Goal: Transaction & Acquisition: Book appointment/travel/reservation

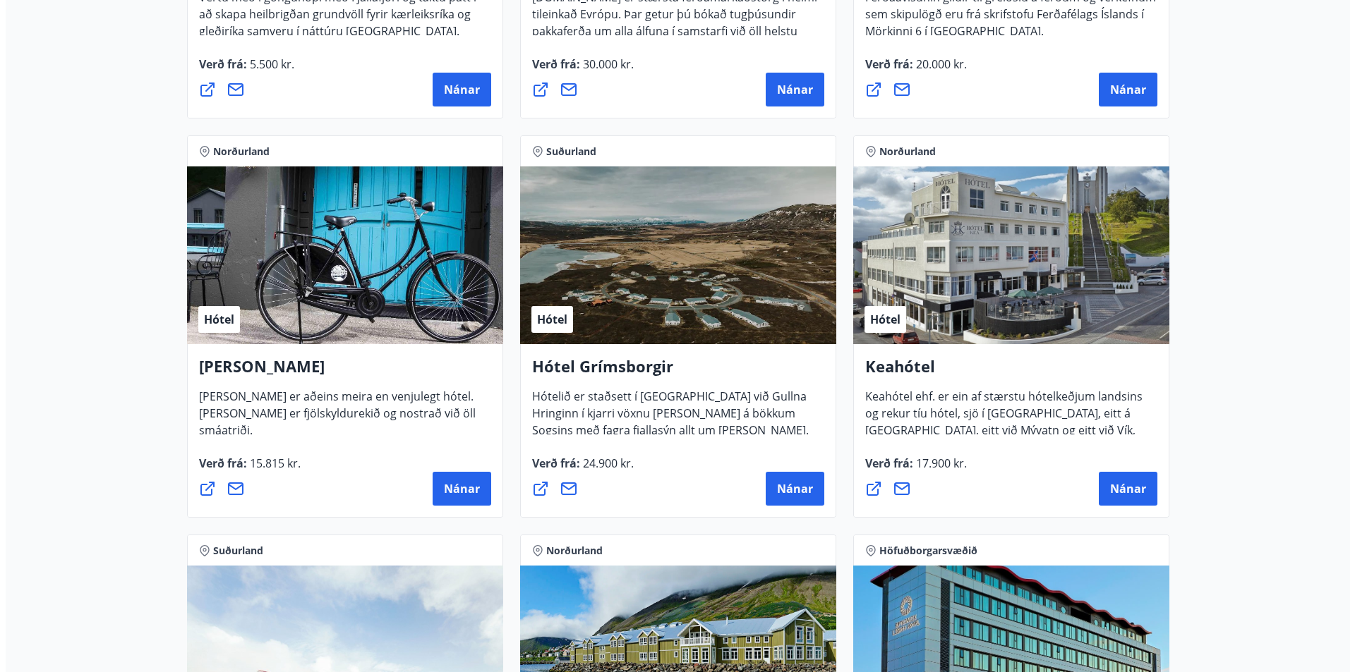
scroll to position [564, 0]
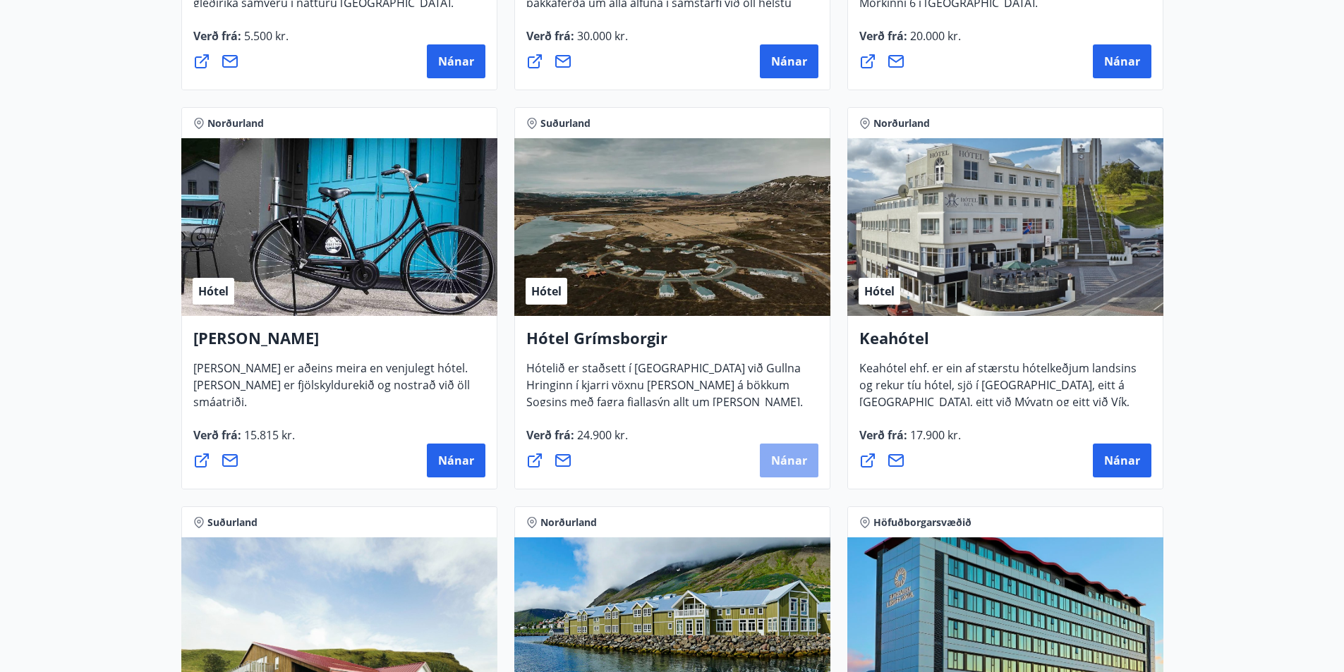
click at [791, 456] on span "Nánar" at bounding box center [789, 461] width 36 height 16
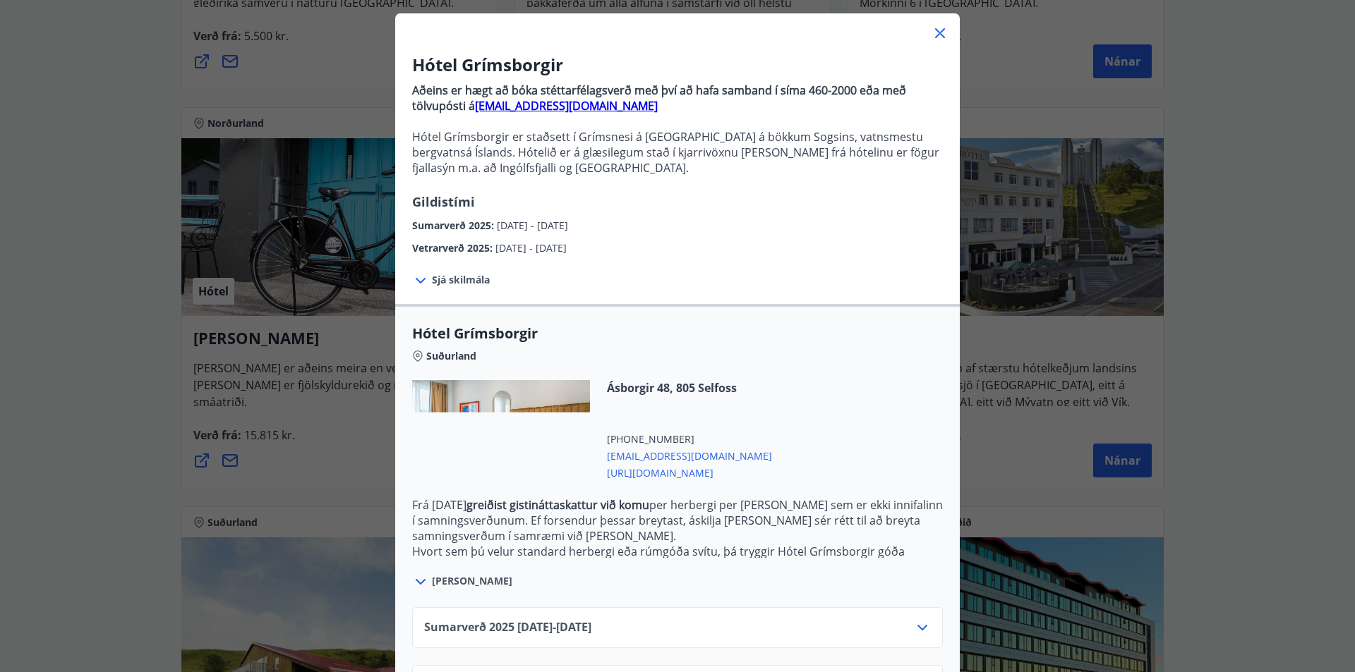
scroll to position [133, 0]
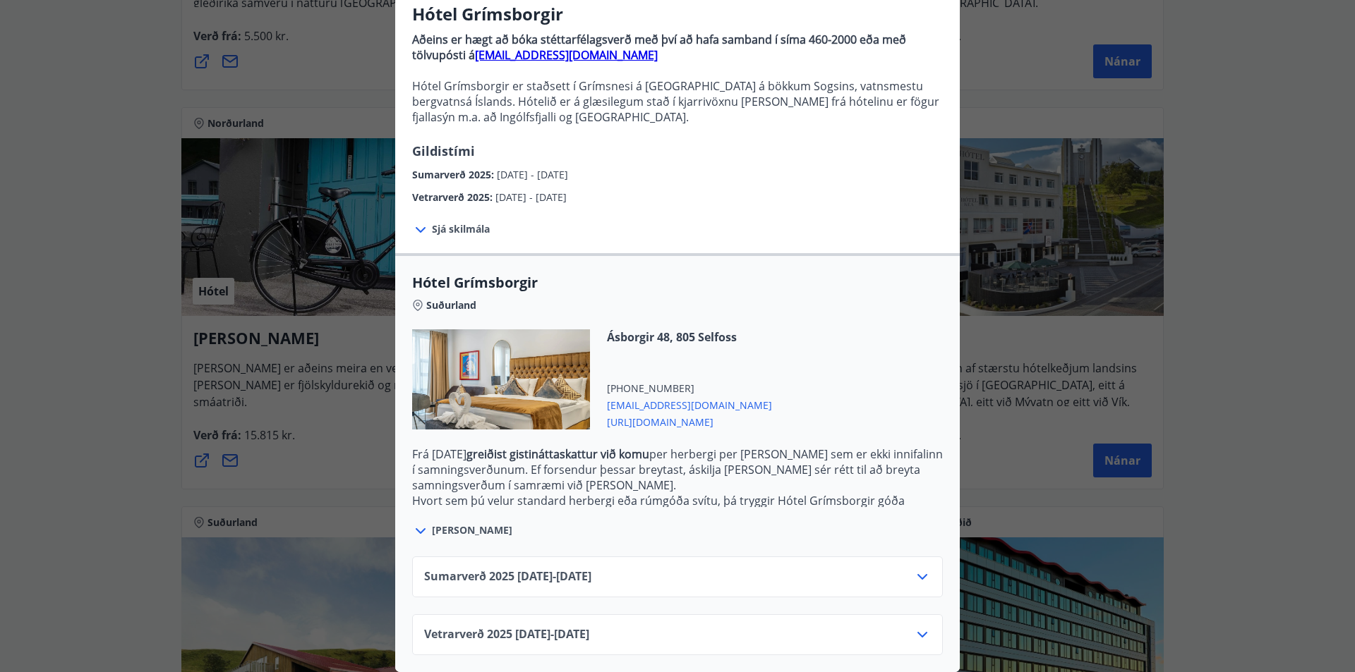
click at [918, 627] on icon at bounding box center [922, 635] width 17 height 17
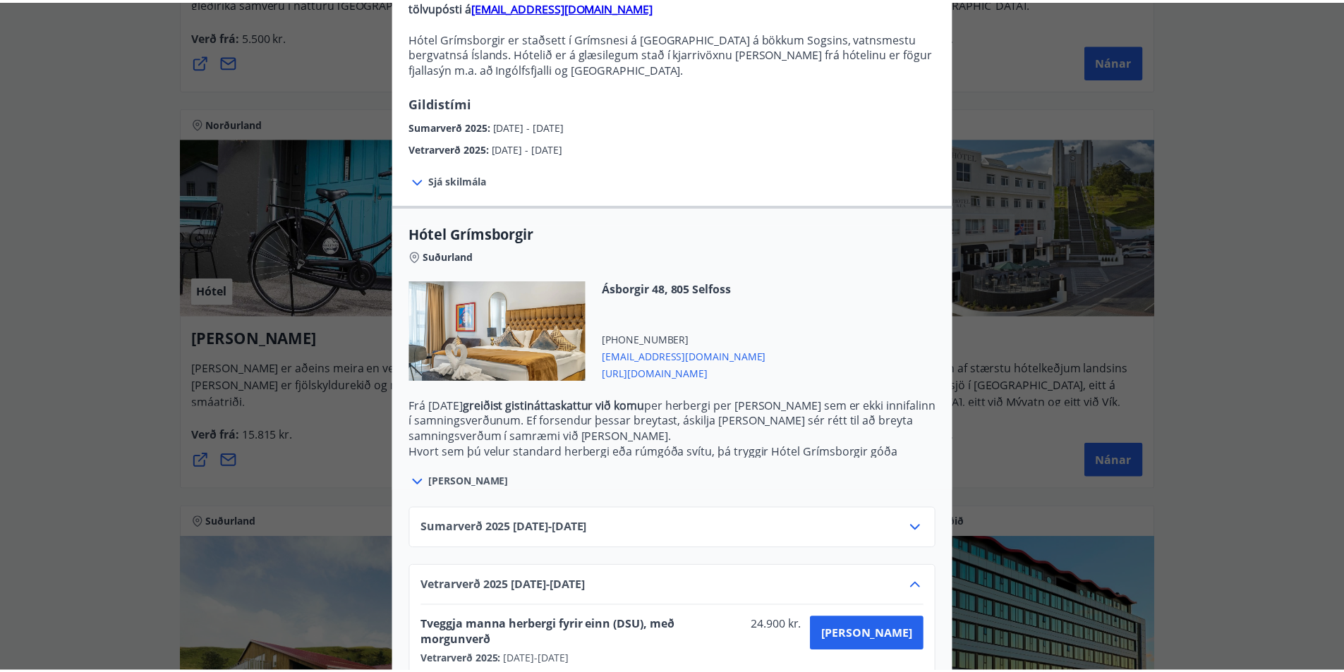
scroll to position [247, 0]
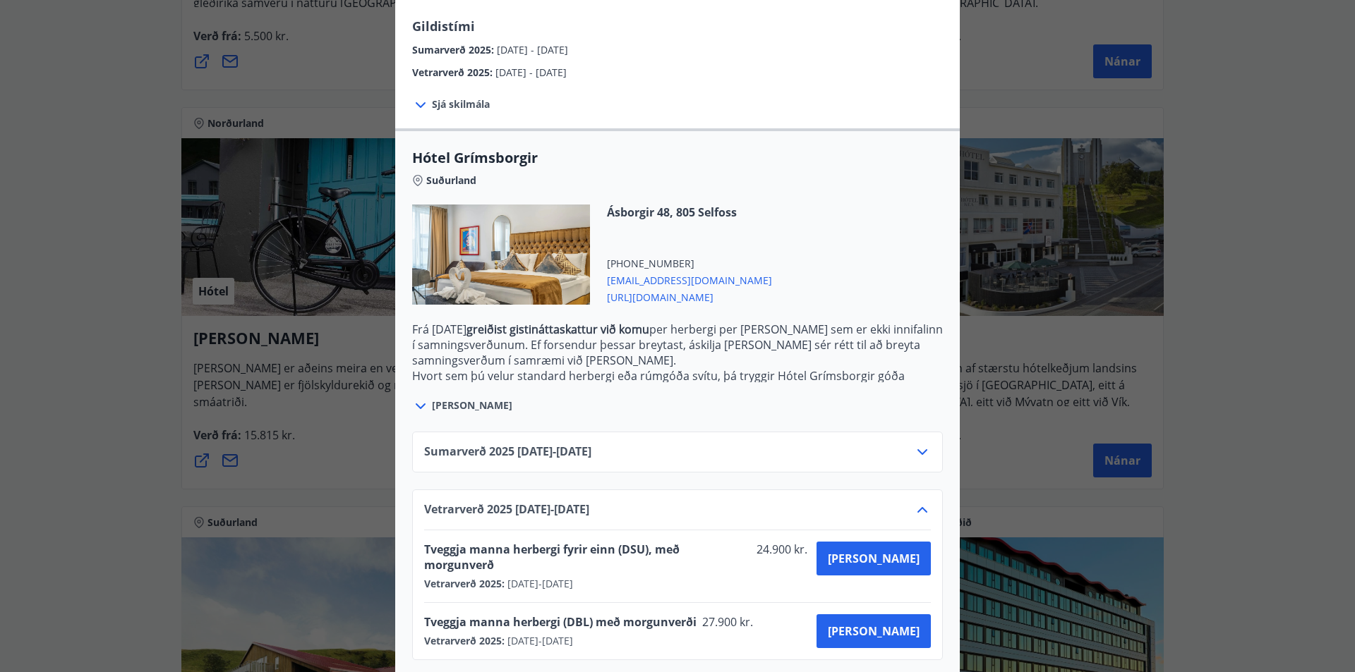
click at [914, 454] on icon at bounding box center [922, 452] width 17 height 17
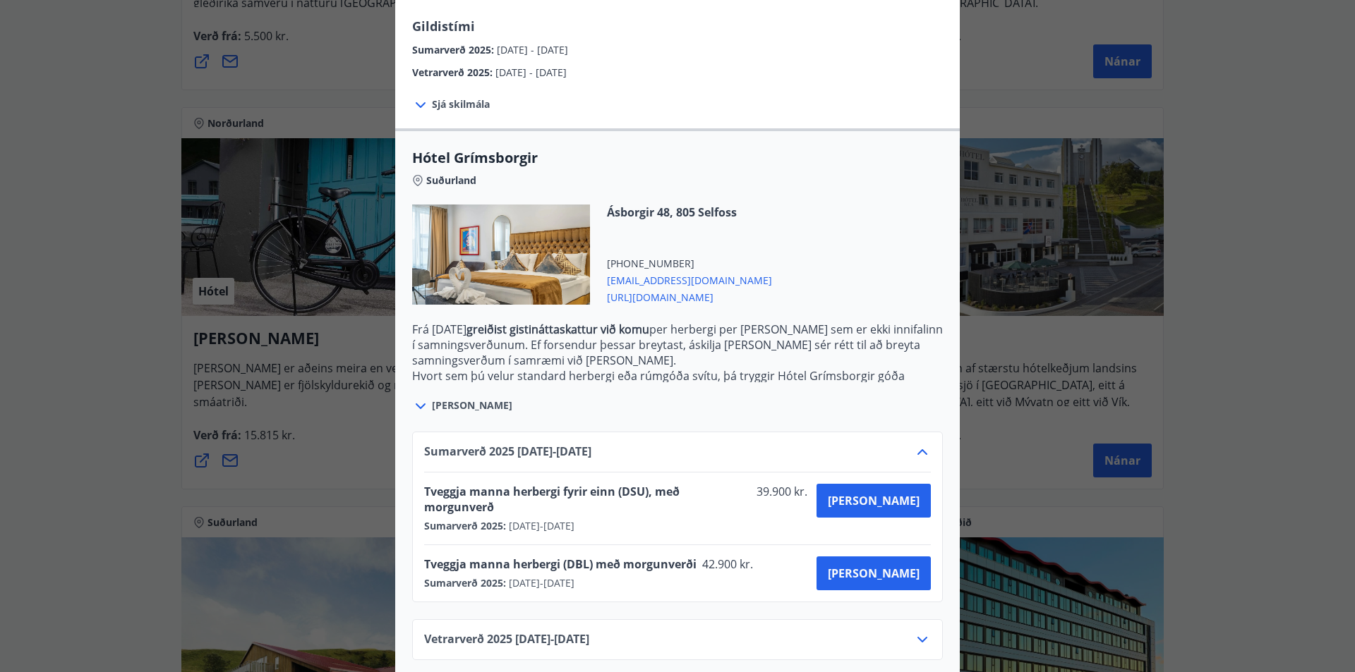
click at [1251, 178] on div "Hótel Grímsborgir Aðeins er hægt að bóka stéttarfélagsverð með því að hafa samb…" at bounding box center [677, 89] width 1355 height 672
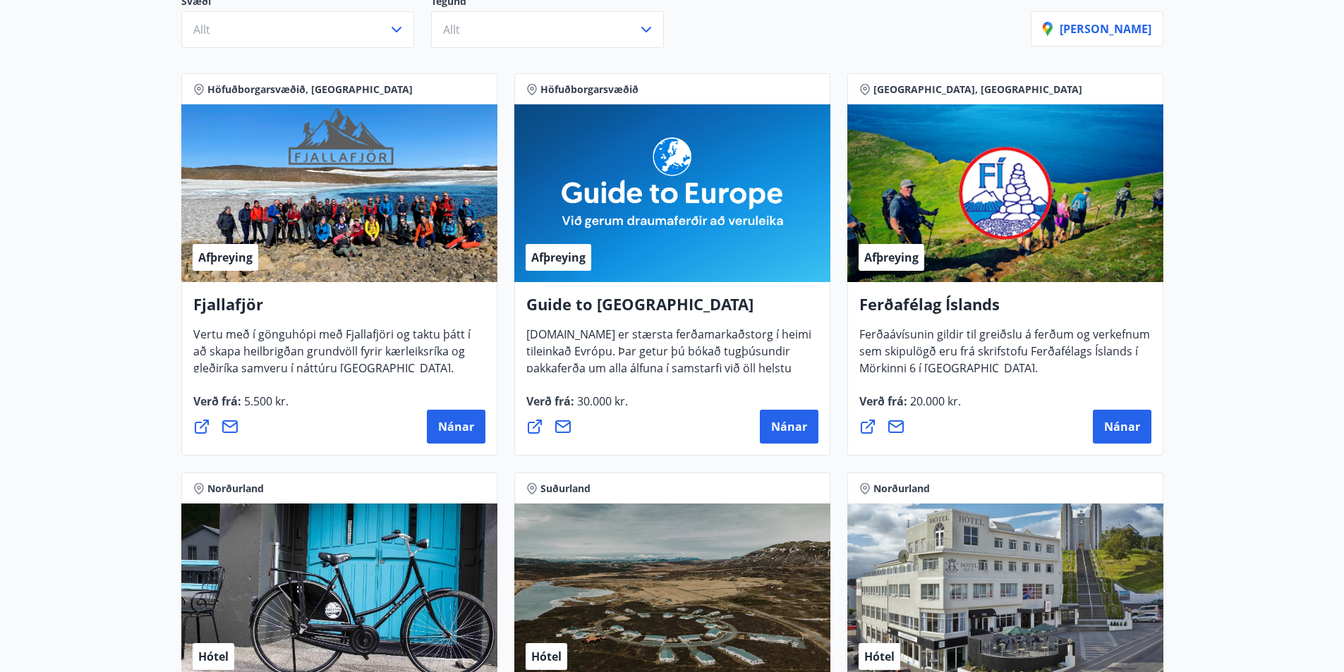
scroll to position [91, 0]
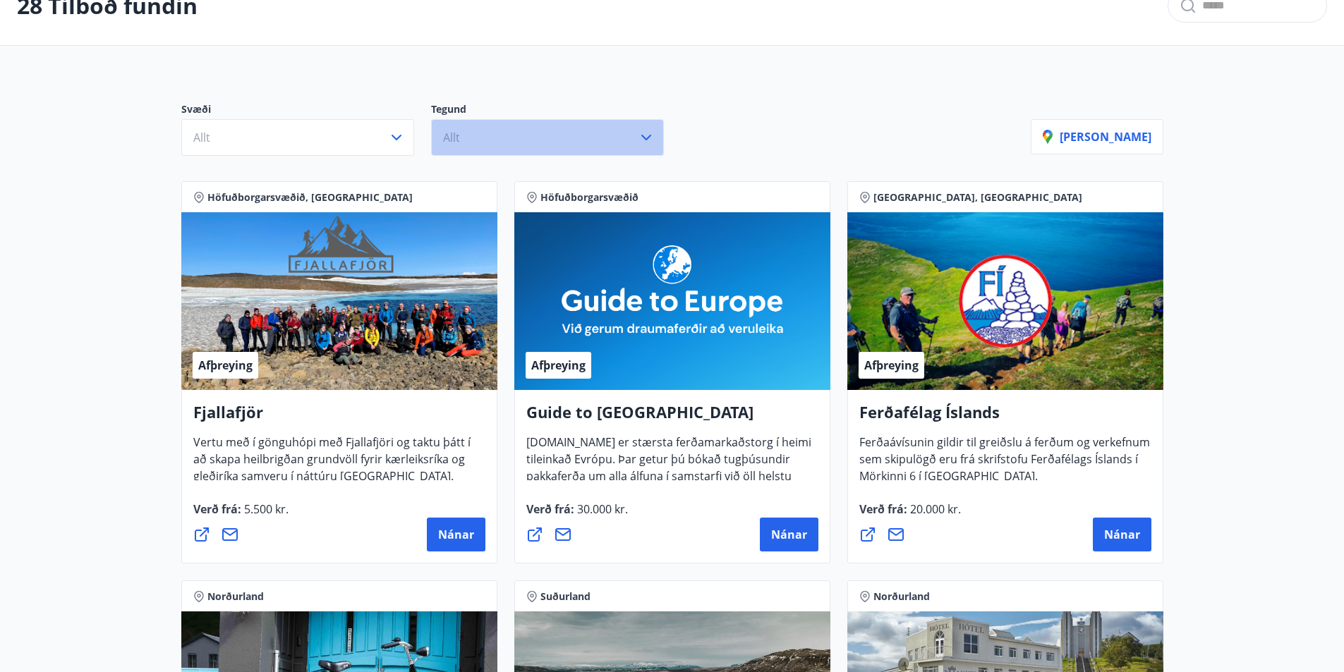
click at [641, 147] on button "Allt" at bounding box center [547, 137] width 233 height 37
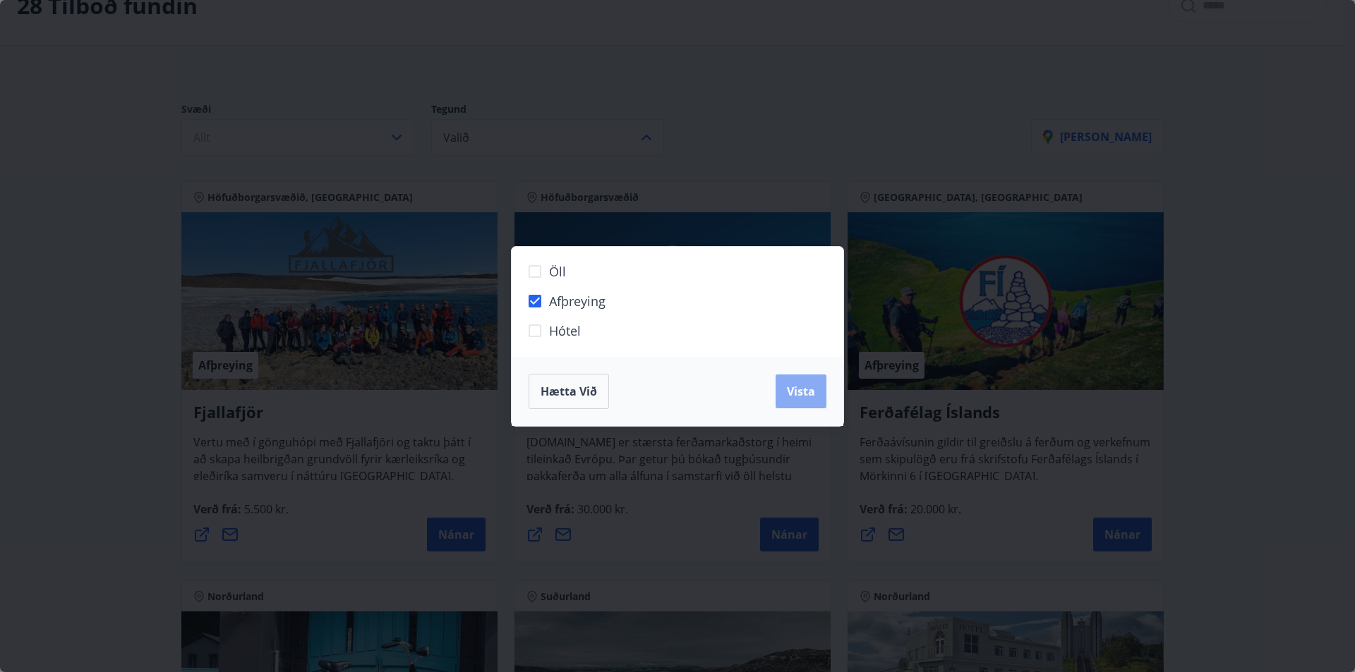
click at [818, 389] on button "Vista" at bounding box center [800, 392] width 51 height 34
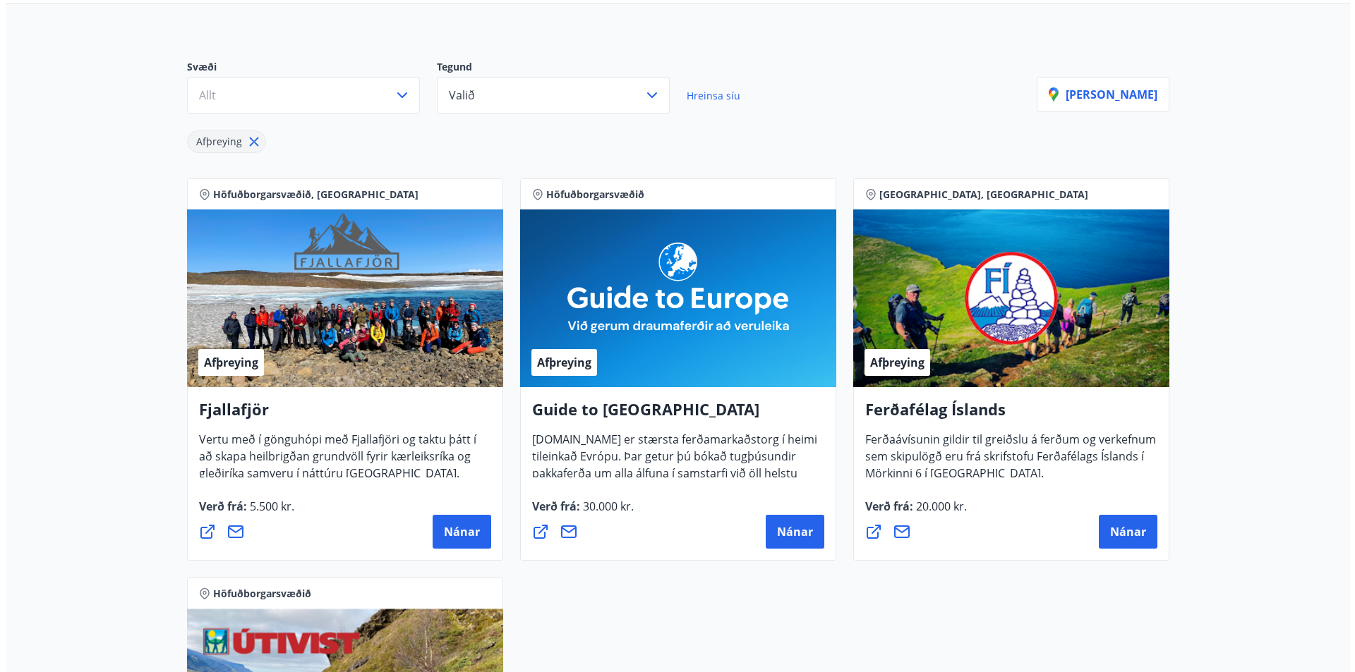
scroll to position [91, 0]
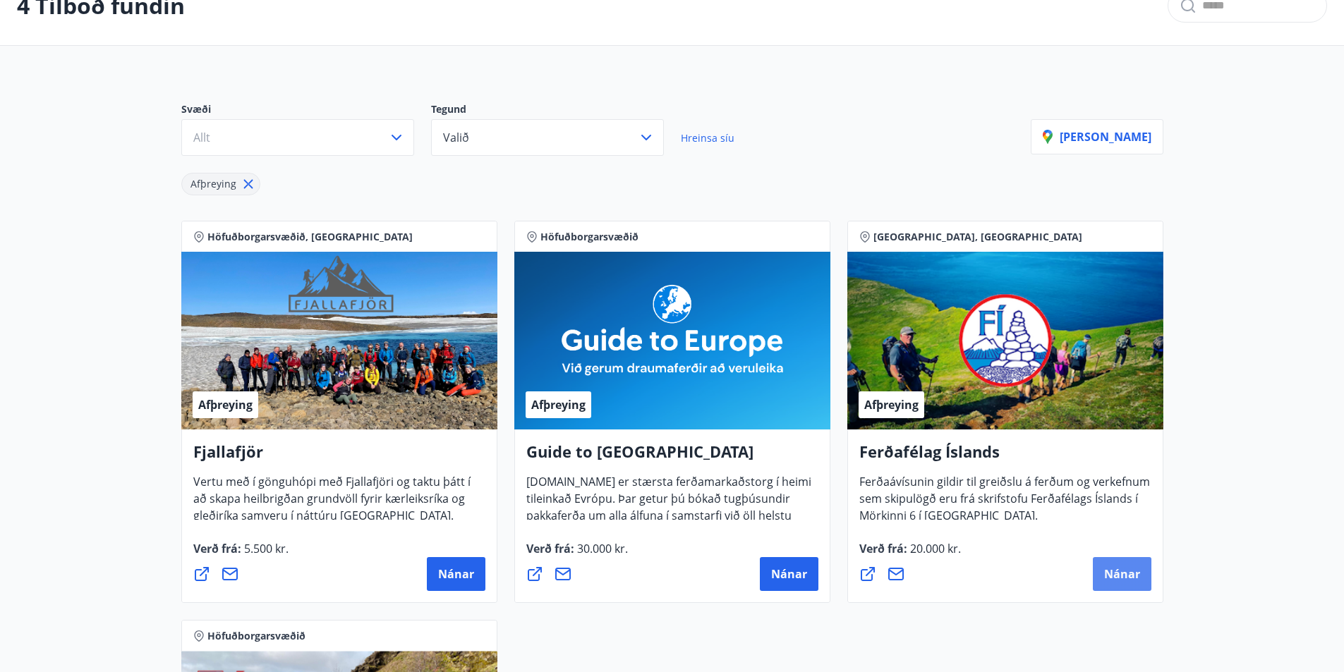
click at [1120, 570] on span "Nánar" at bounding box center [1122, 575] width 36 height 16
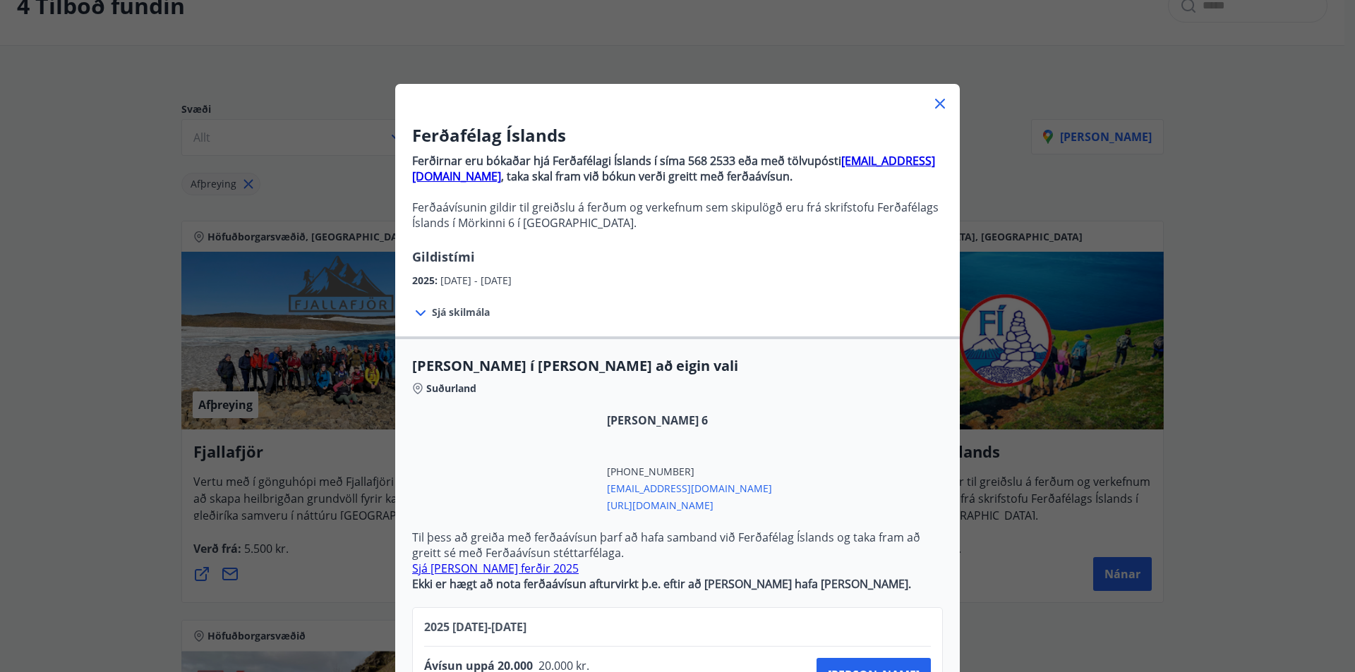
scroll to position [0, 0]
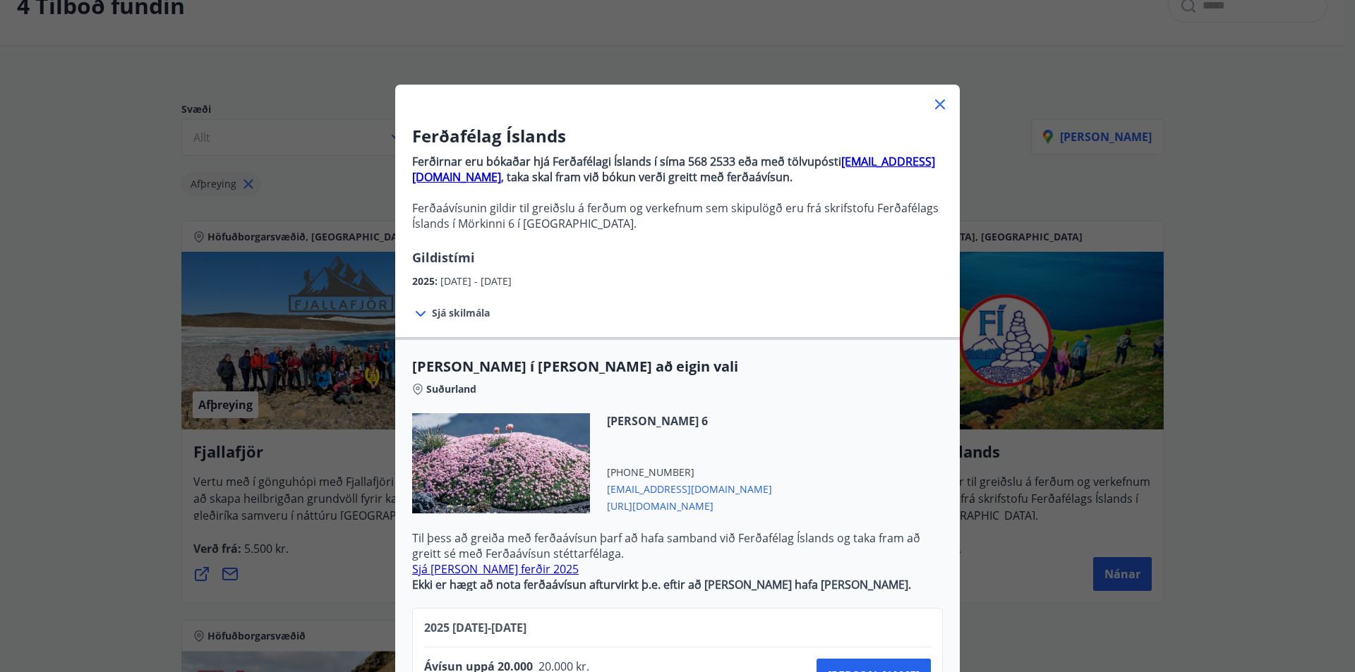
click at [936, 104] on icon at bounding box center [940, 104] width 10 height 10
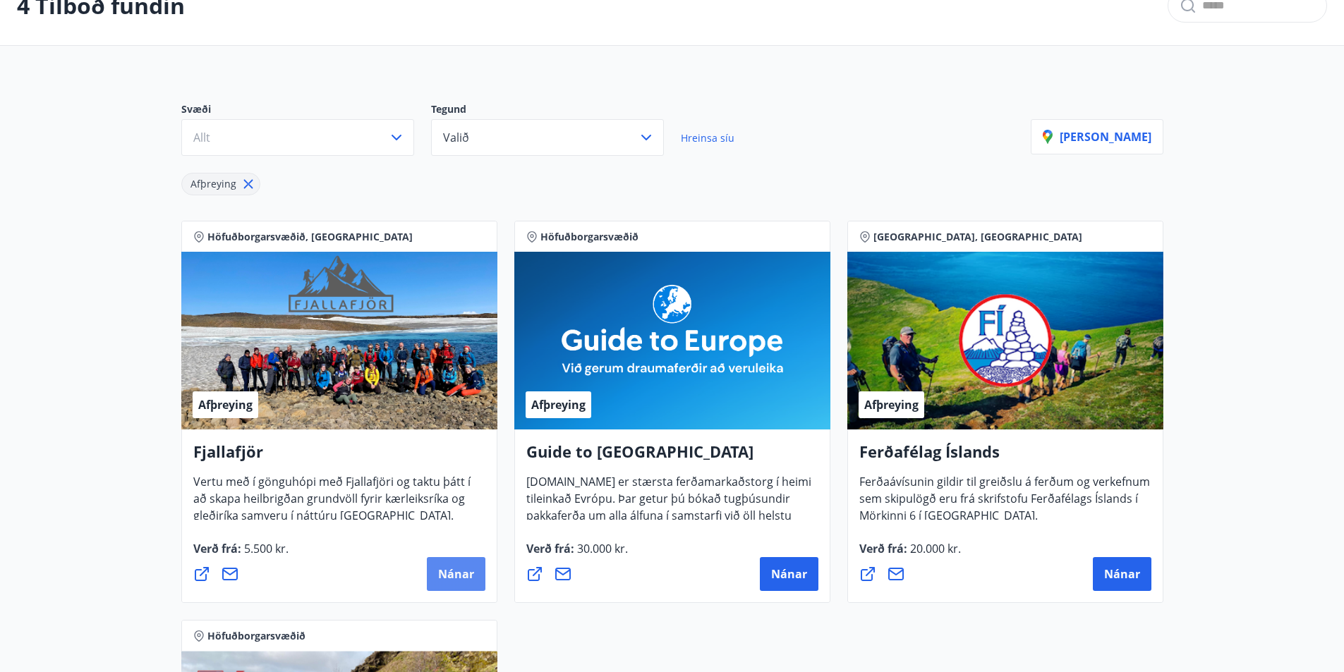
click at [452, 576] on span "Nánar" at bounding box center [456, 575] width 36 height 16
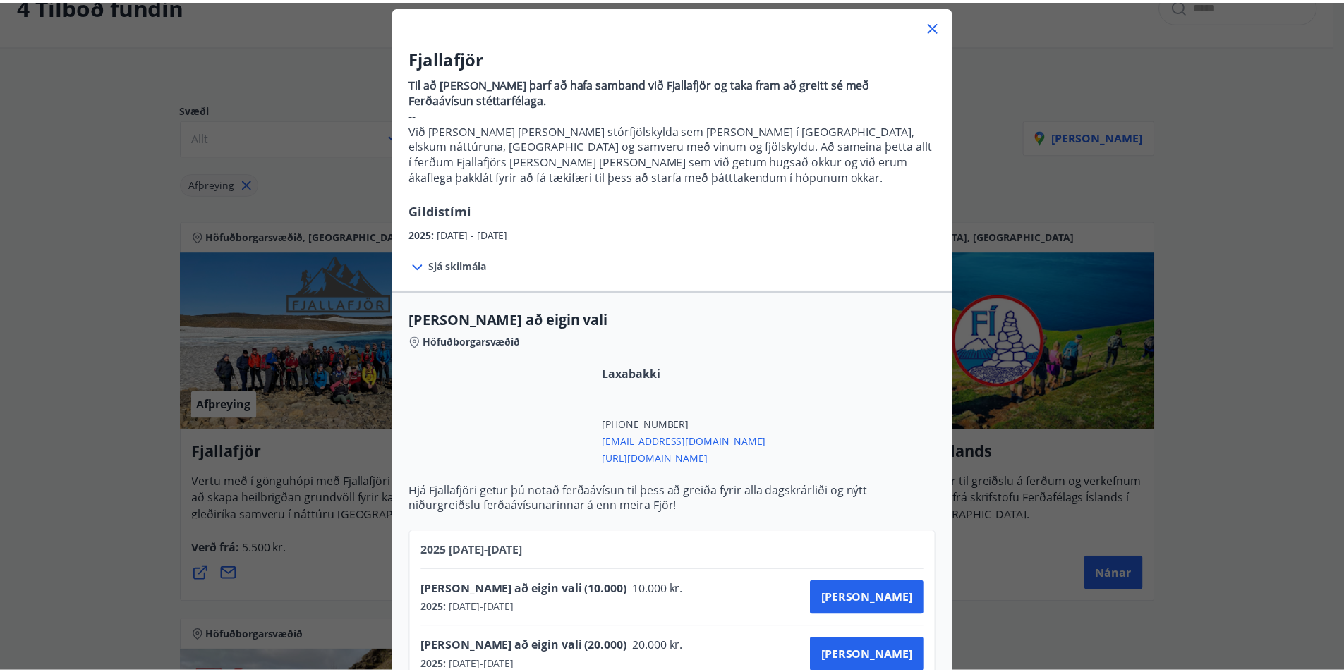
scroll to position [353, 0]
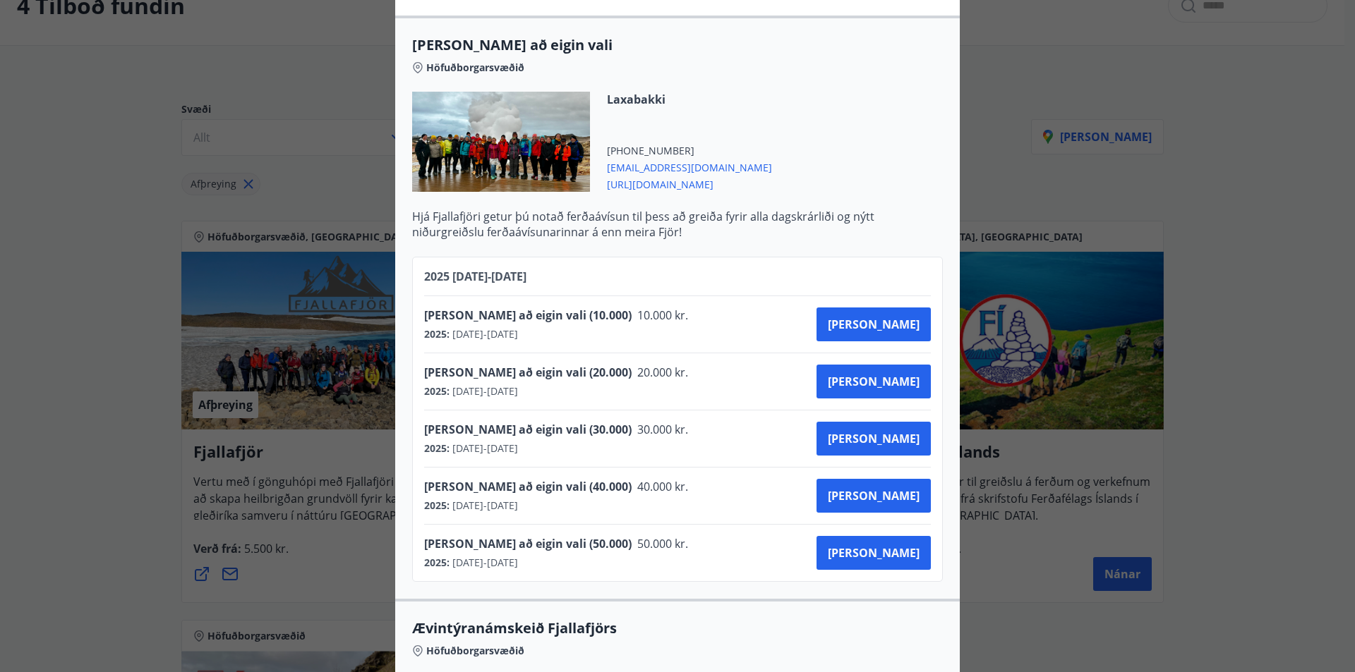
drag, startPoint x: 1072, startPoint y: 77, endPoint x: 1038, endPoint y: 75, distance: 33.9
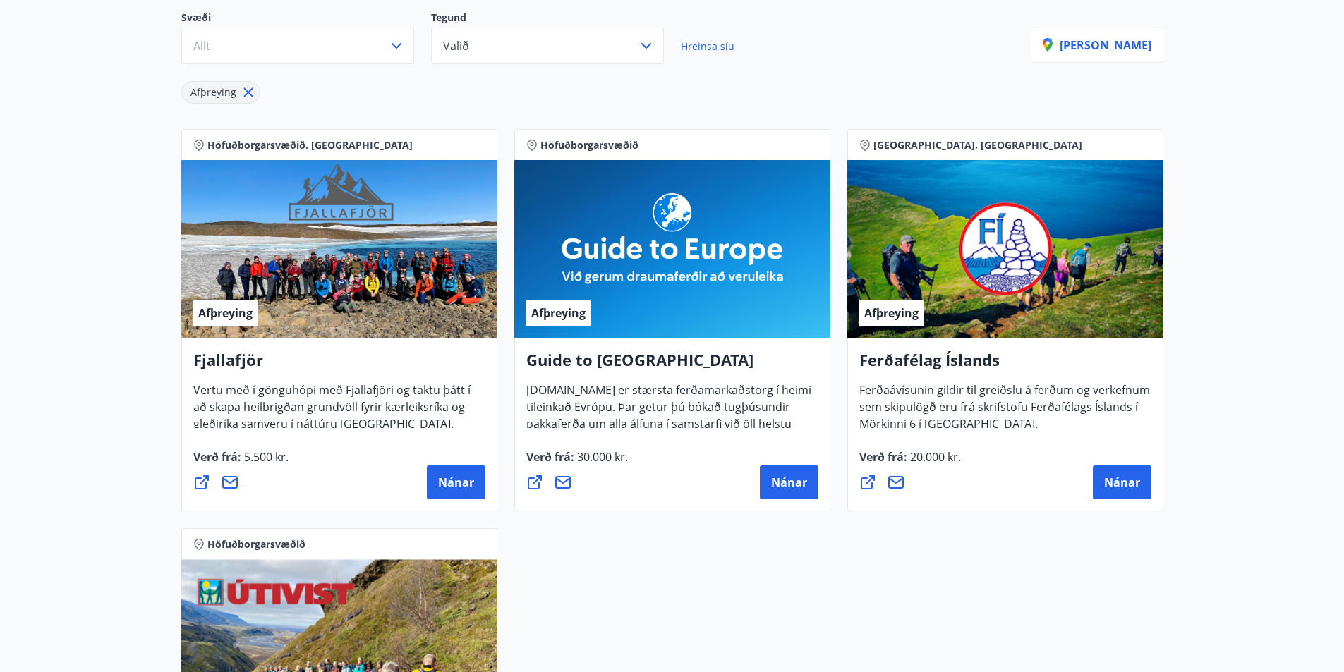
scroll to position [0, 0]
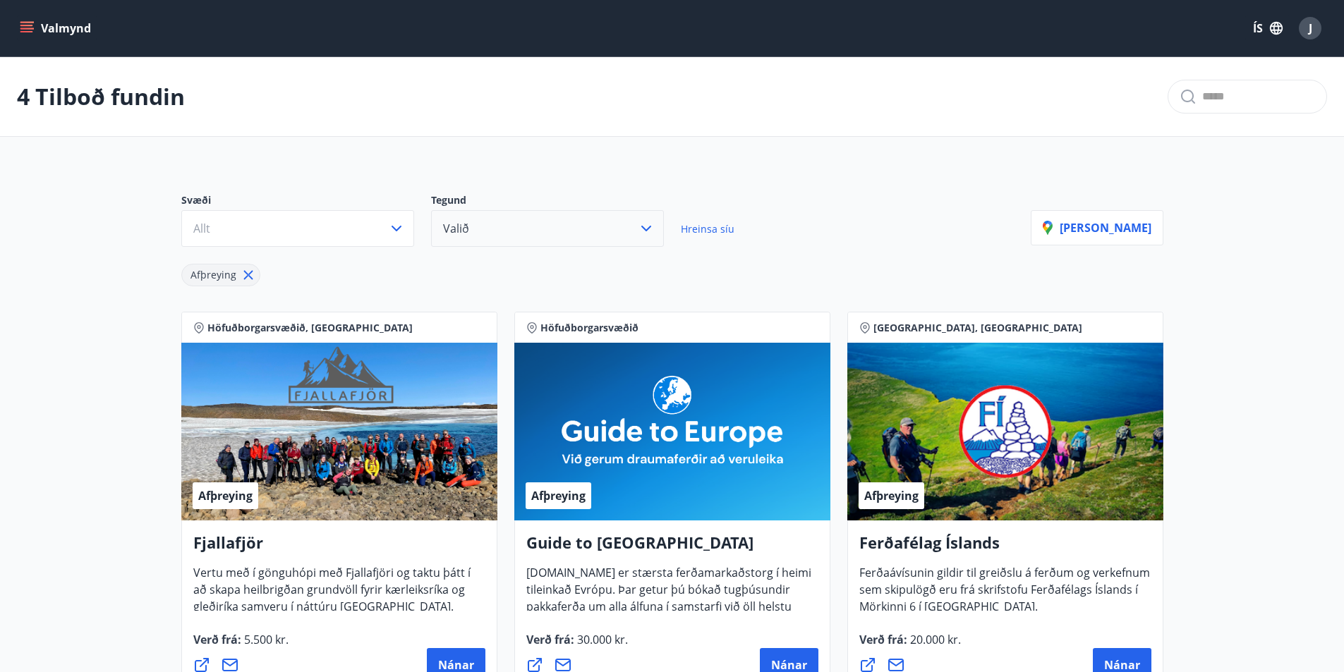
click at [553, 226] on button "Valið" at bounding box center [547, 228] width 233 height 37
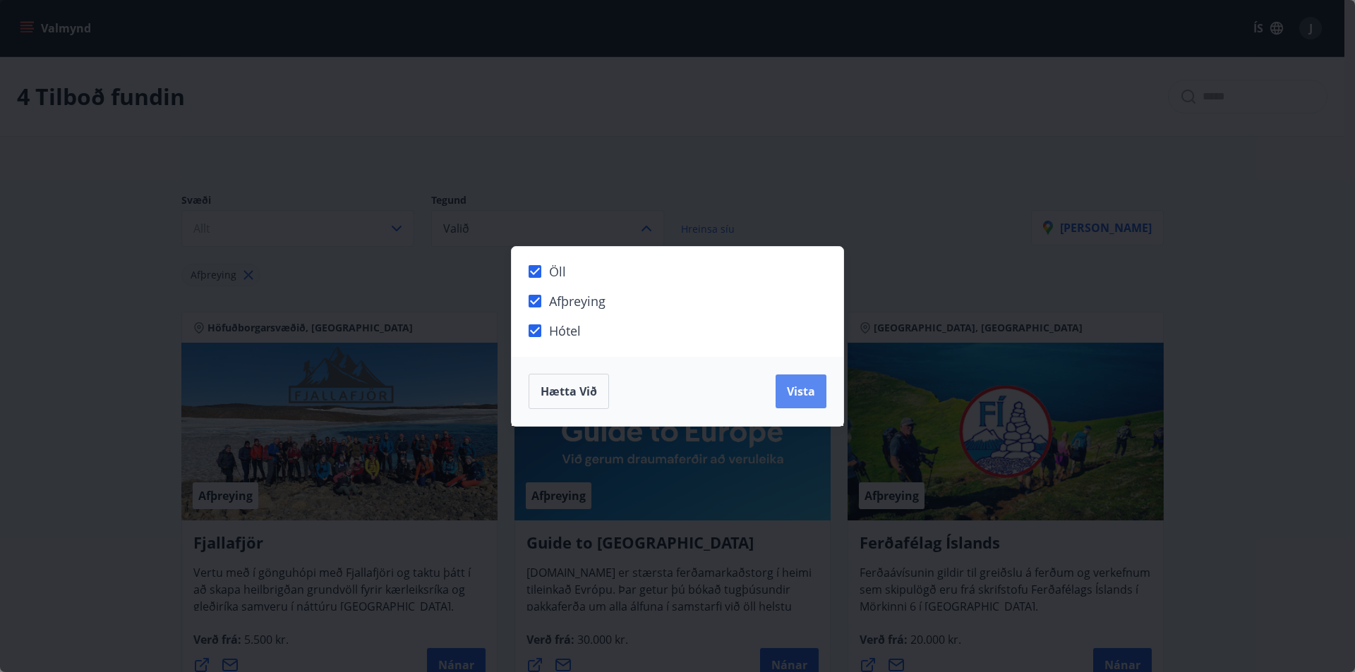
click at [777, 387] on button "Vista" at bounding box center [800, 392] width 51 height 34
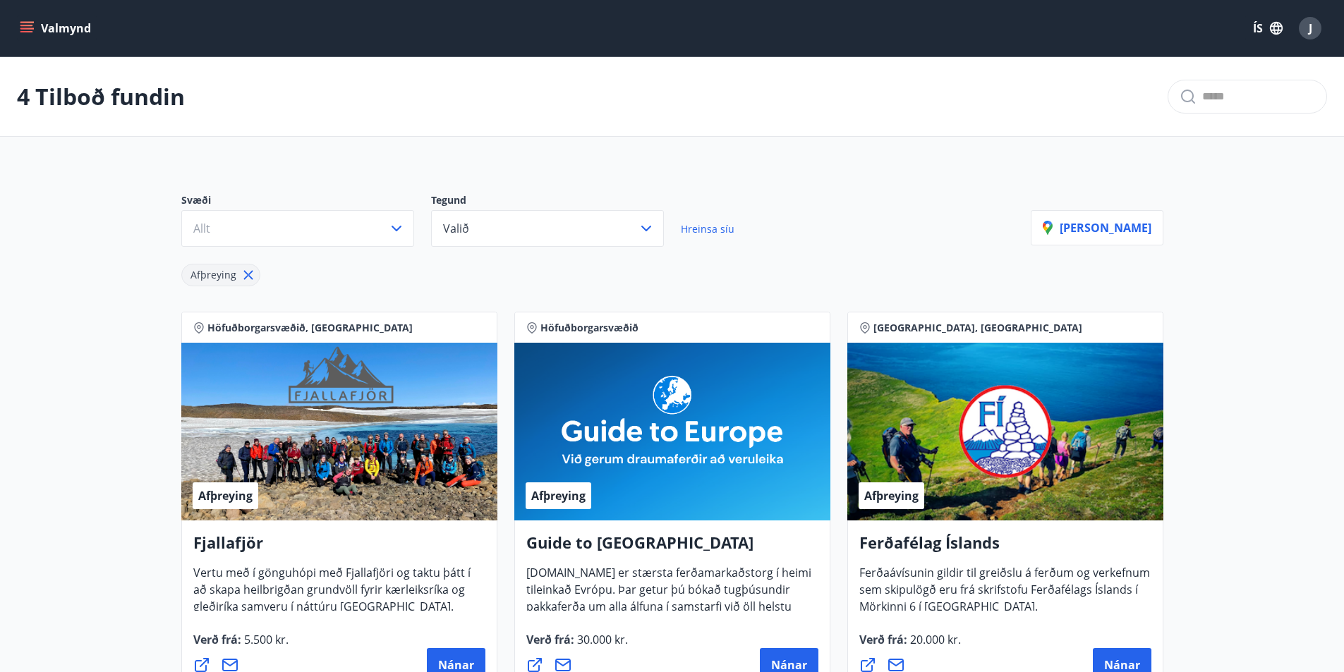
click at [30, 25] on icon "menu" at bounding box center [26, 25] width 13 height 1
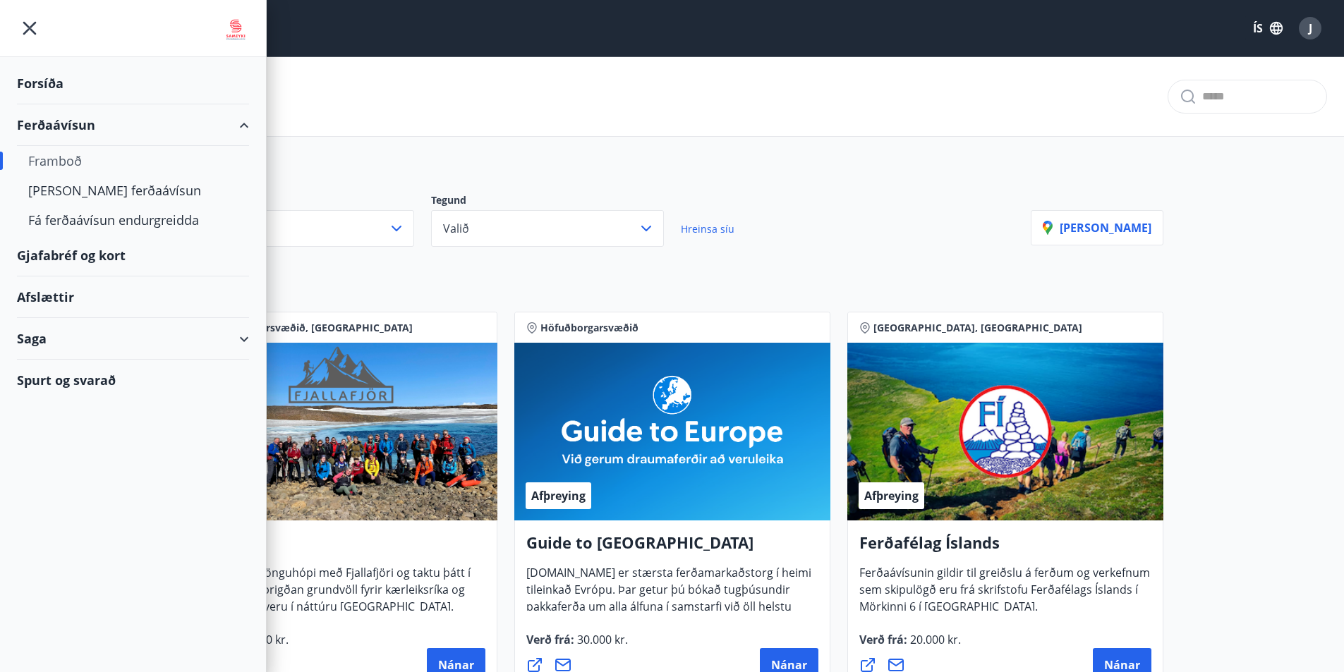
click at [42, 85] on div "Forsíða" at bounding box center [133, 84] width 232 height 42
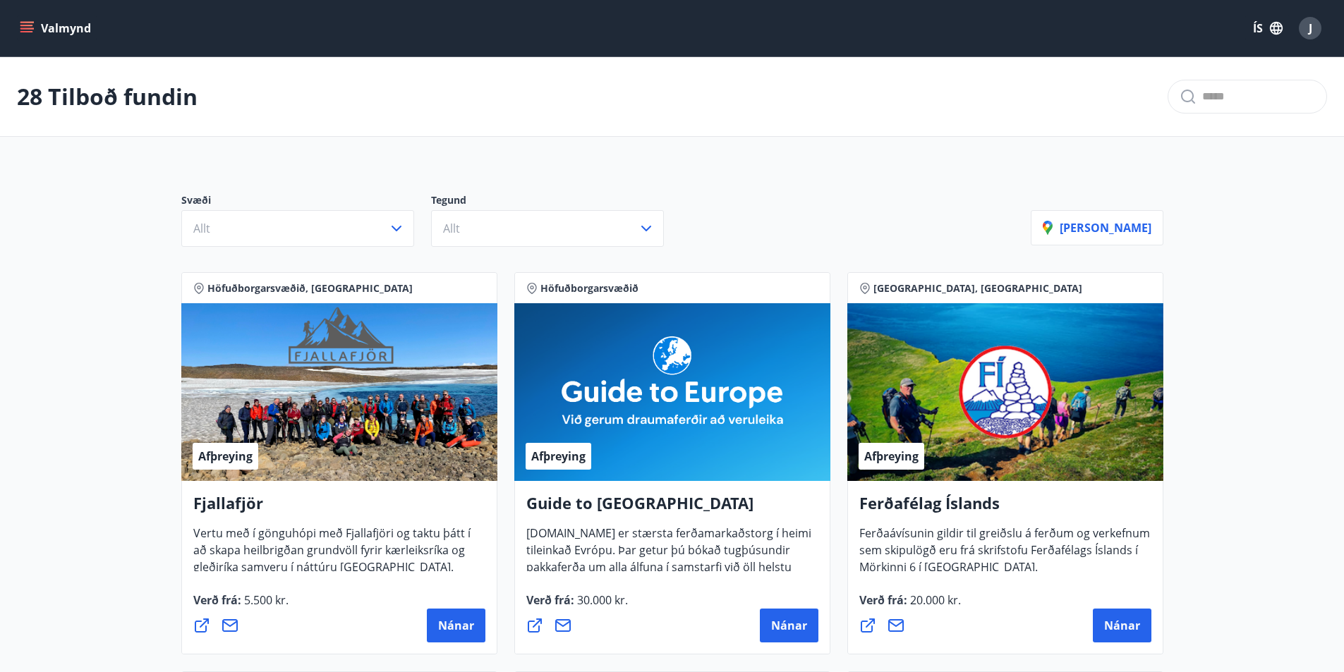
click at [21, 31] on icon "menu" at bounding box center [26, 31] width 13 height 1
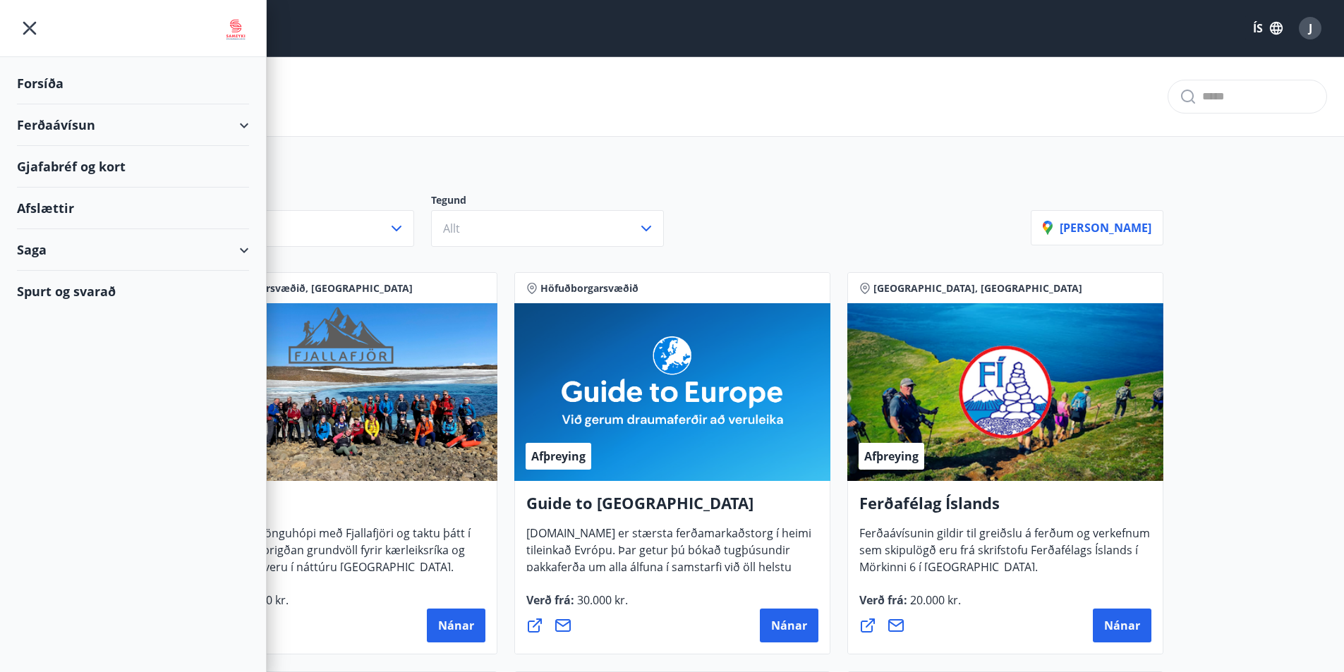
click at [233, 24] on img at bounding box center [235, 30] width 27 height 28
